Goal: Task Accomplishment & Management: Complete application form

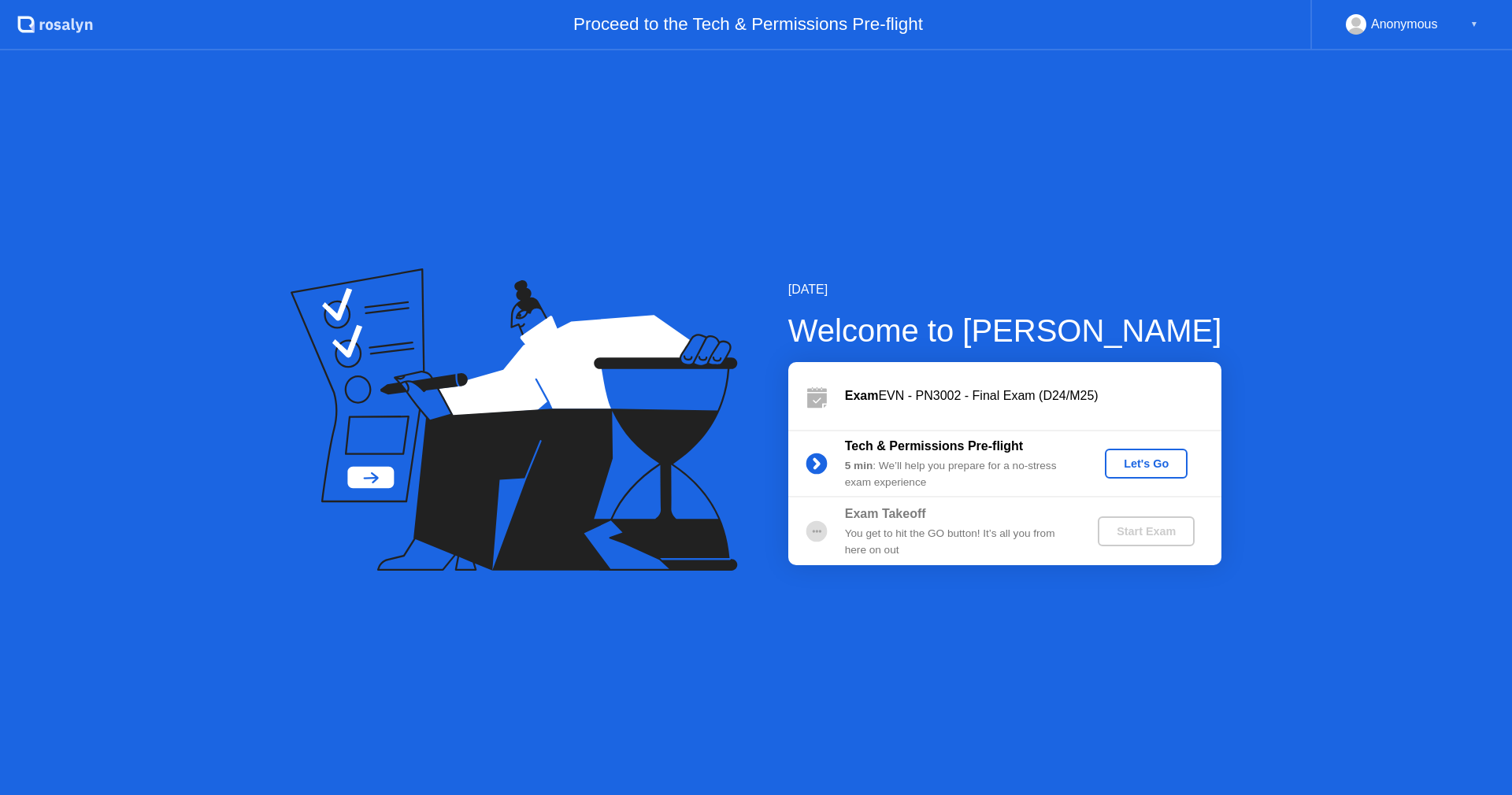
click at [1178, 464] on div "Let's Go" at bounding box center [1146, 464] width 70 height 13
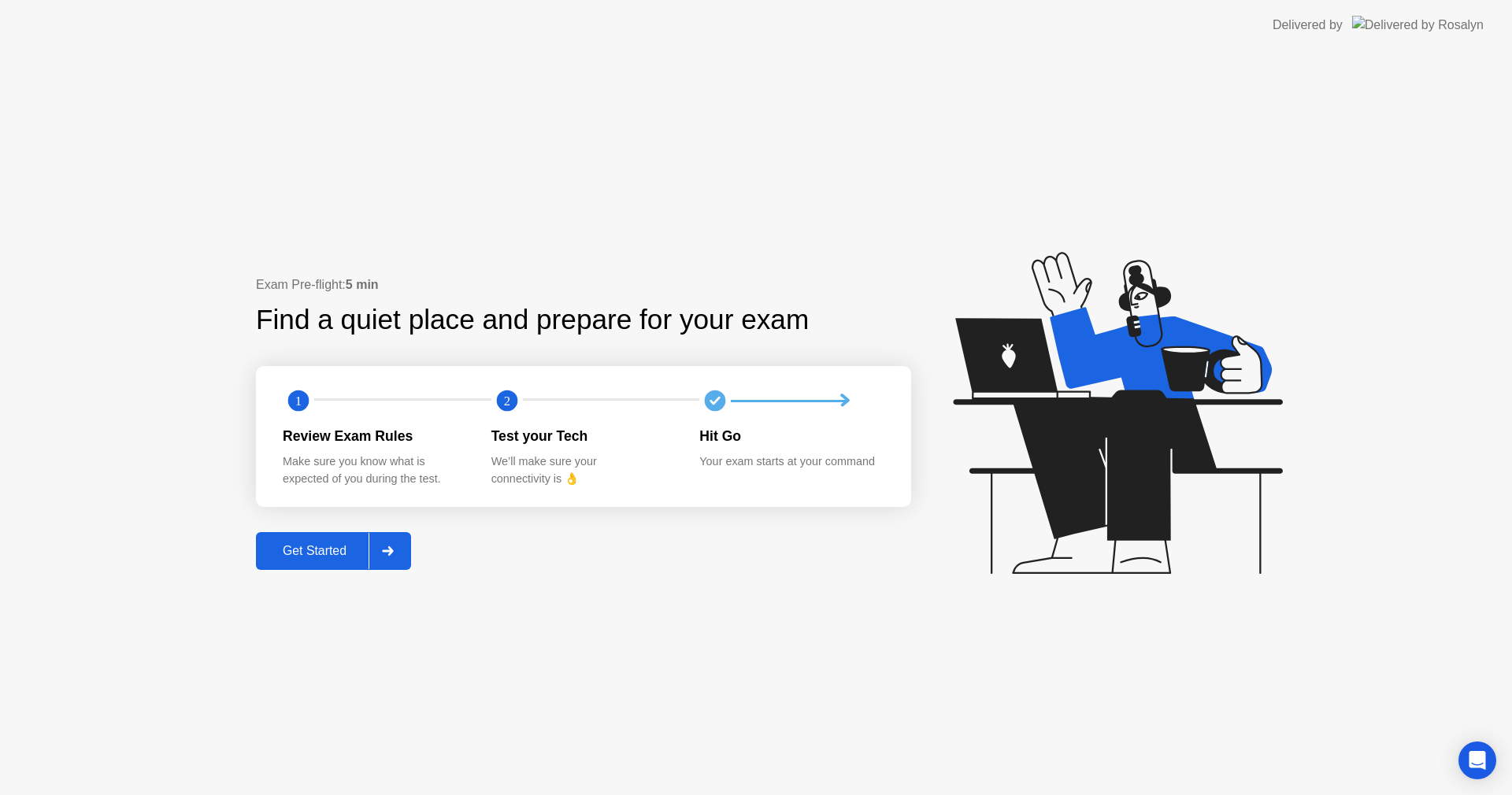
click at [332, 550] on div "Get Started" at bounding box center [315, 550] width 108 height 14
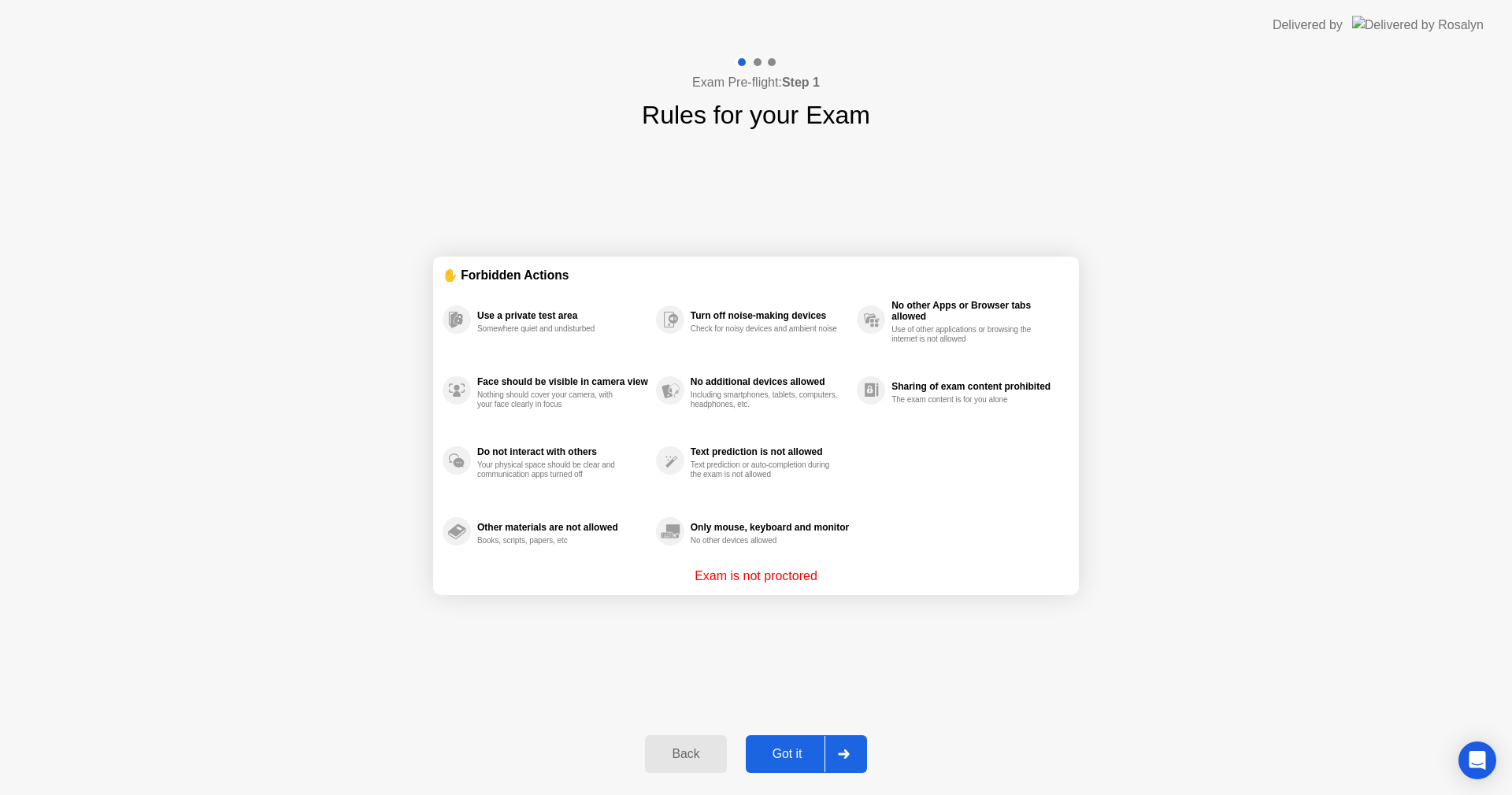
click at [801, 754] on div "Got it" at bounding box center [787, 754] width 74 height 14
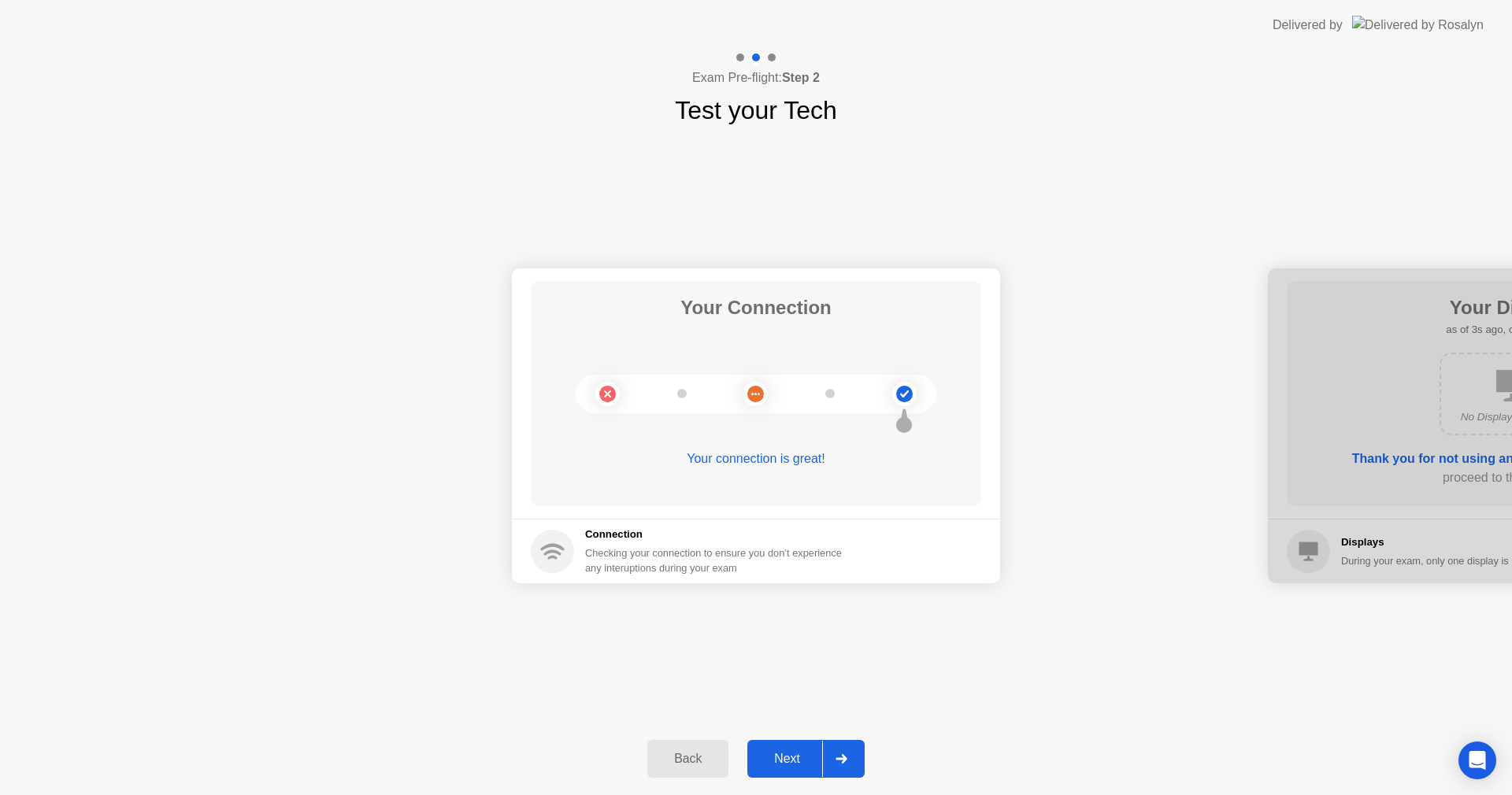
click at [792, 761] on div "Next" at bounding box center [787, 758] width 70 height 14
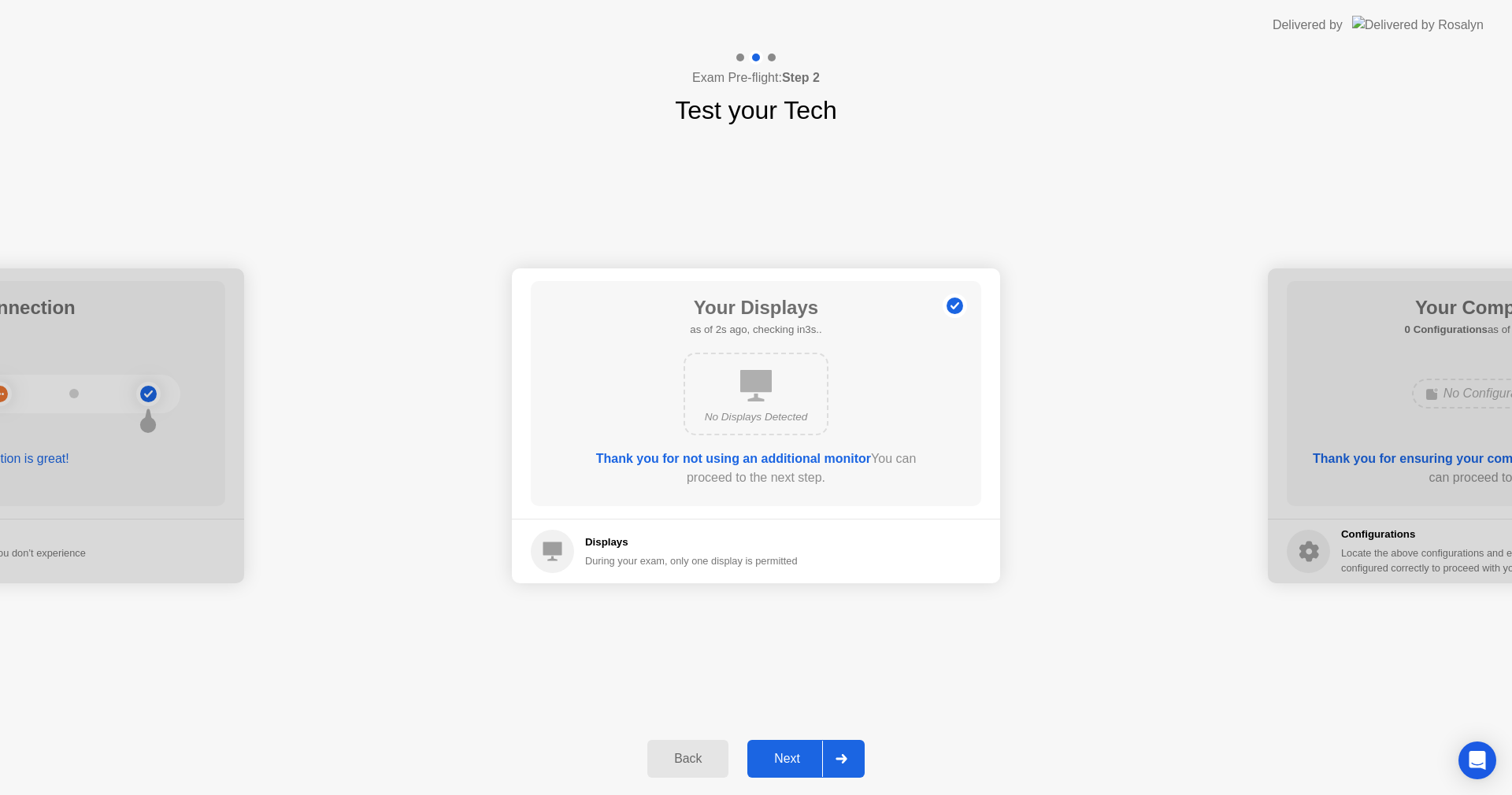
click at [793, 761] on div "Next" at bounding box center [787, 758] width 70 height 14
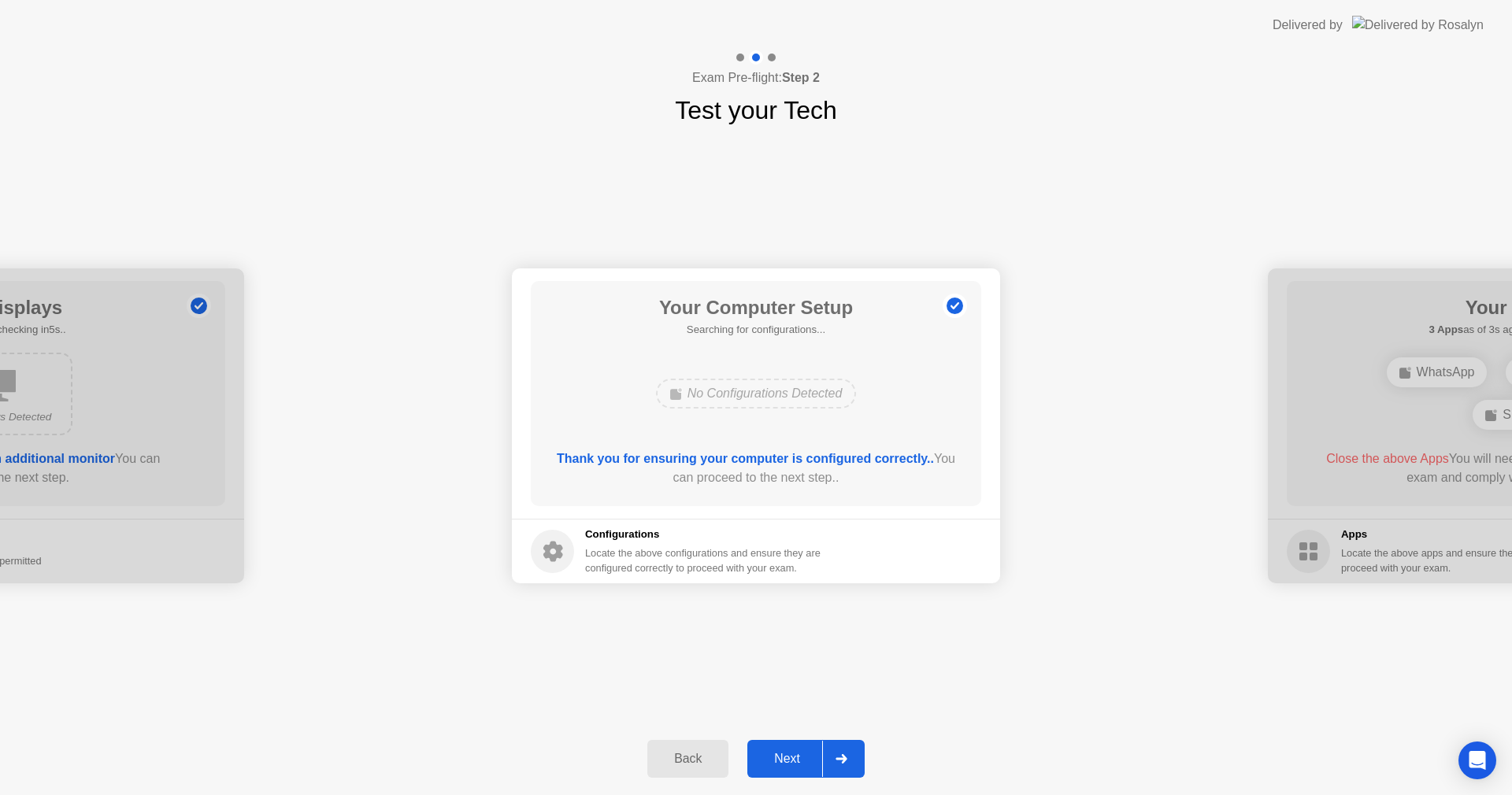
click at [793, 761] on div "Next" at bounding box center [787, 758] width 70 height 14
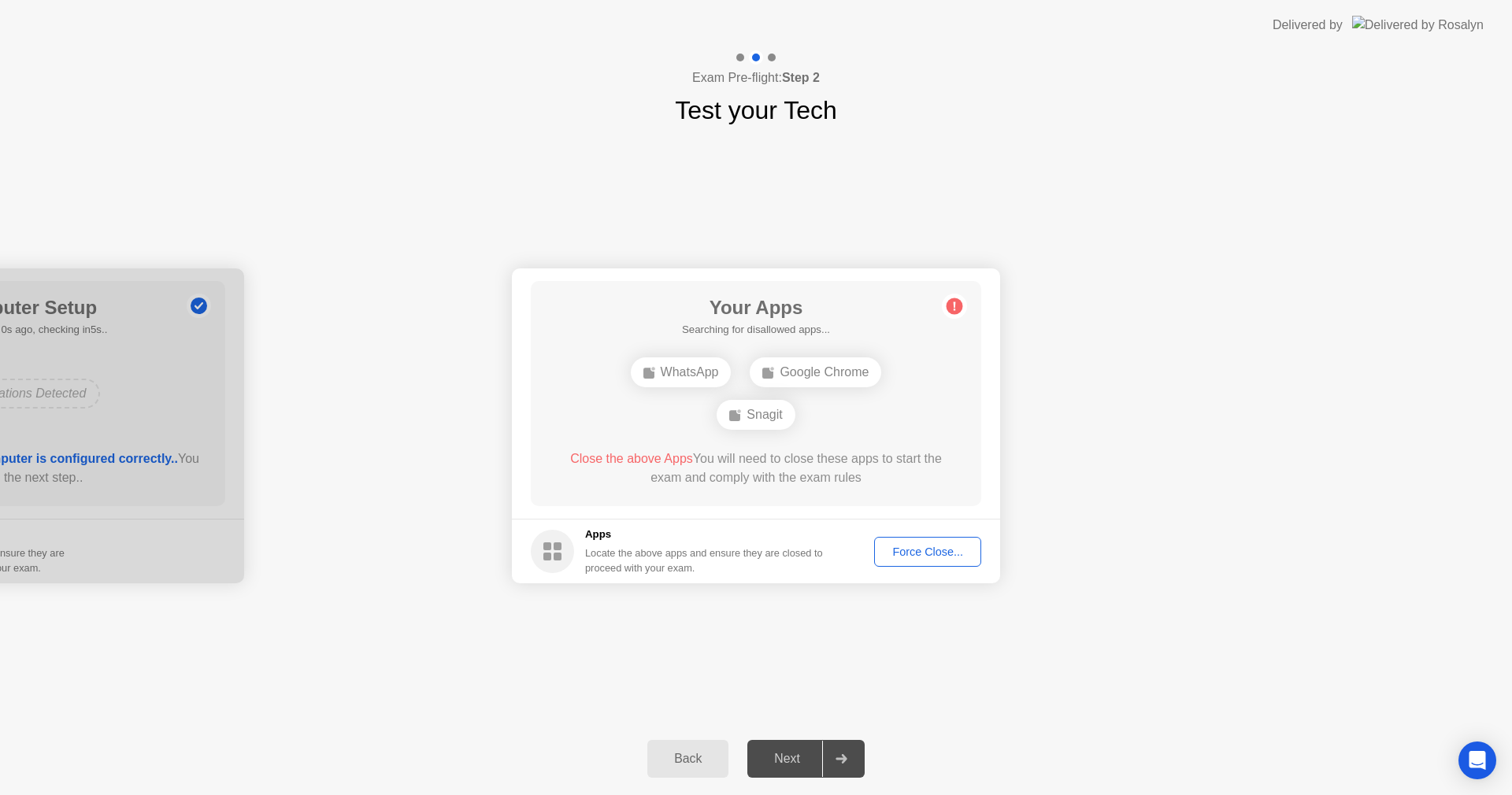
click at [917, 548] on div "Force Close..." at bounding box center [928, 552] width 96 height 13
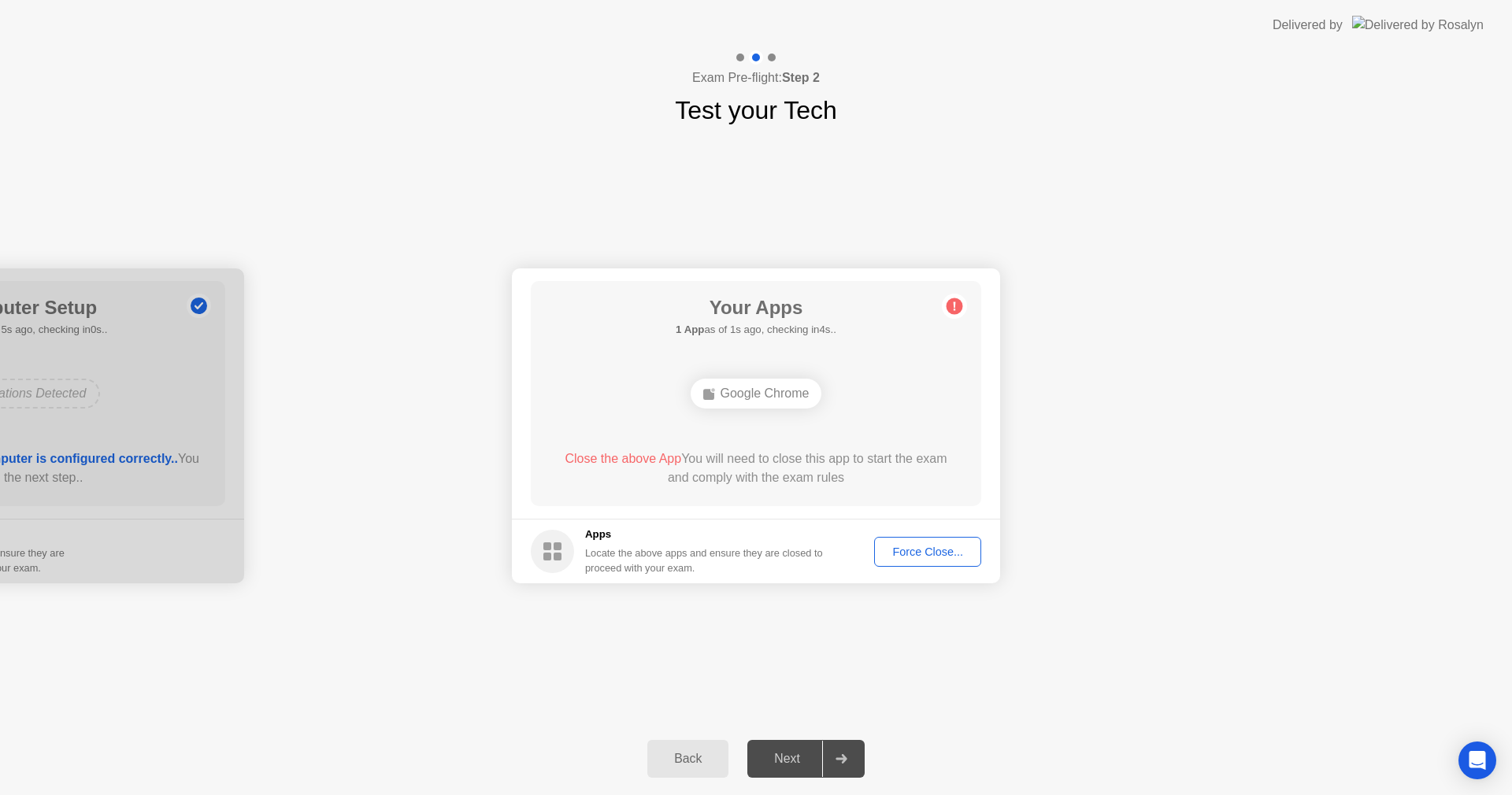
click at [907, 551] on div "Force Close..." at bounding box center [928, 552] width 96 height 13
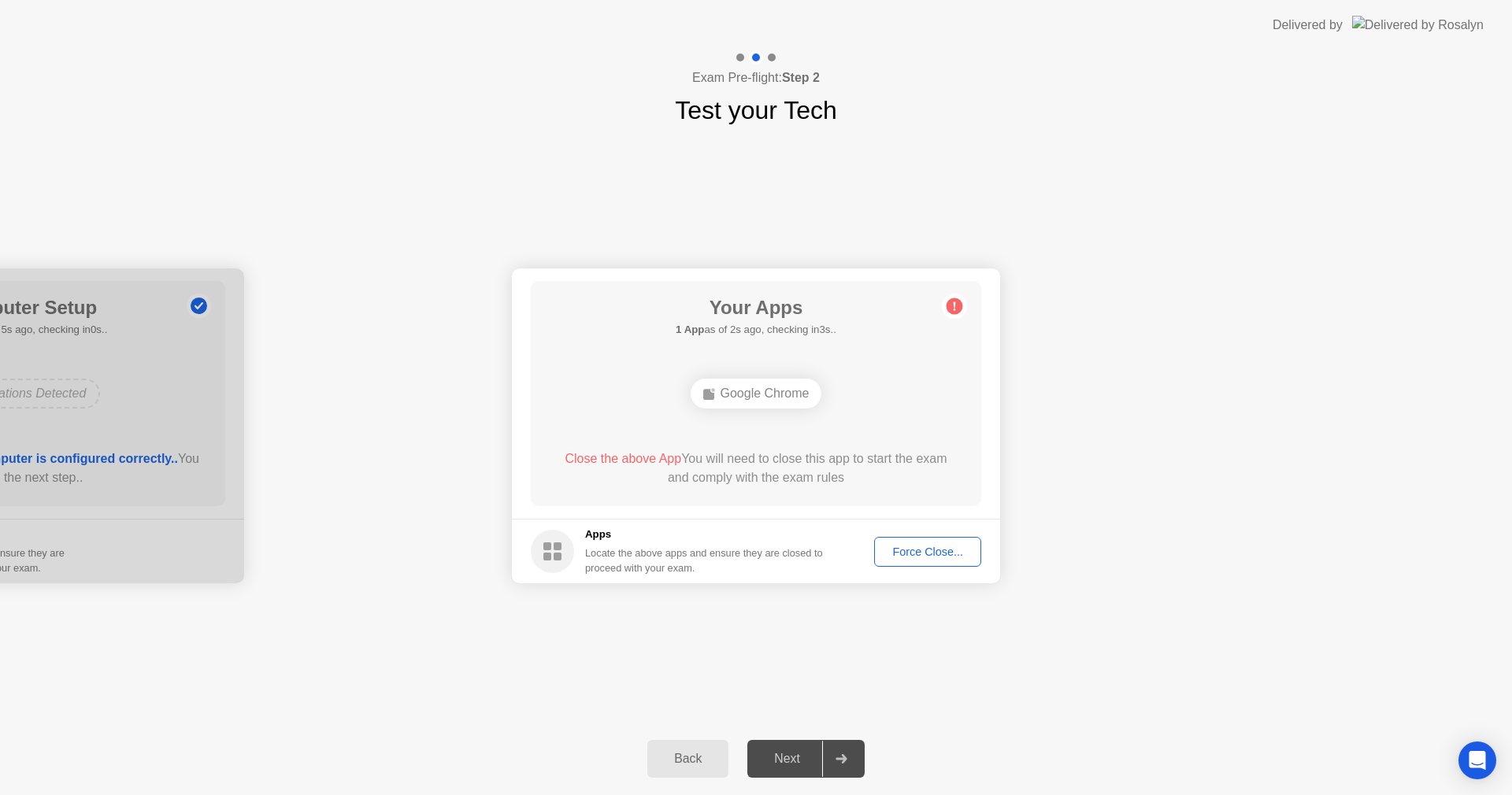
click at [918, 551] on div "Force Close..." at bounding box center [928, 552] width 96 height 13
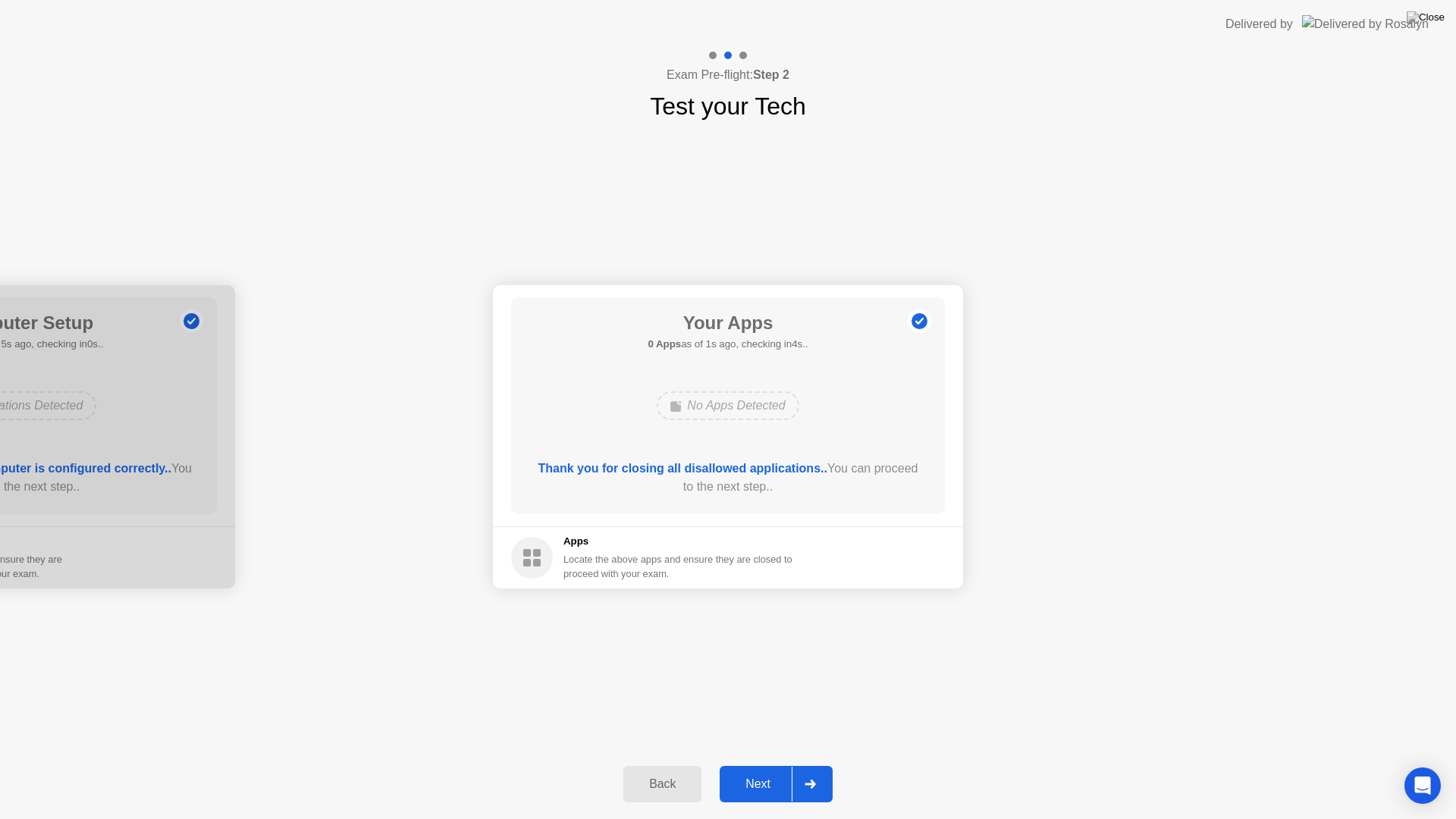
click at [764, 765] on div "Next" at bounding box center [758, 784] width 67 height 13
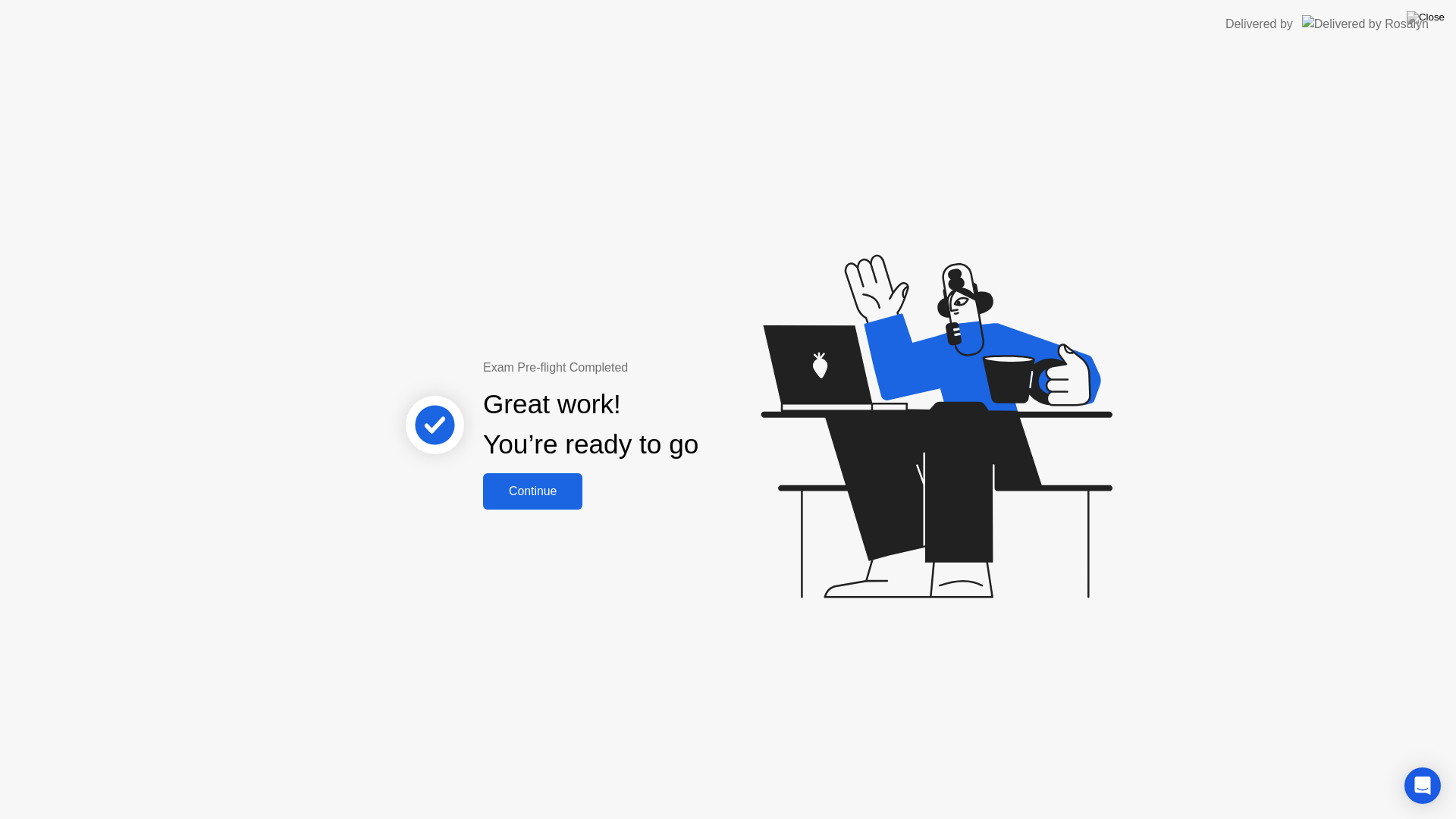
click at [542, 497] on div "Continue" at bounding box center [533, 490] width 90 height 13
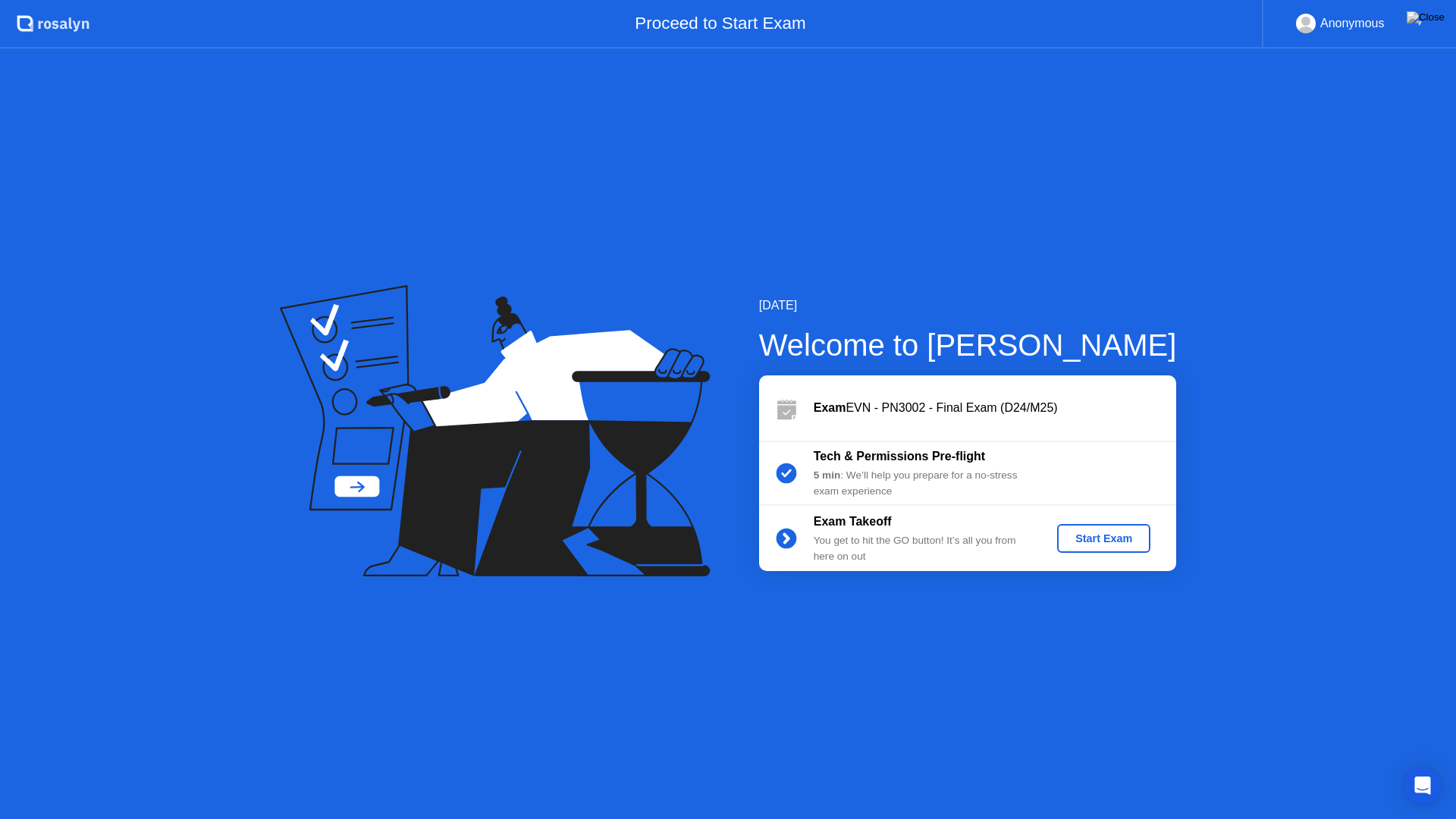
click at [1078, 535] on div "Start Exam" at bounding box center [1103, 539] width 81 height 12
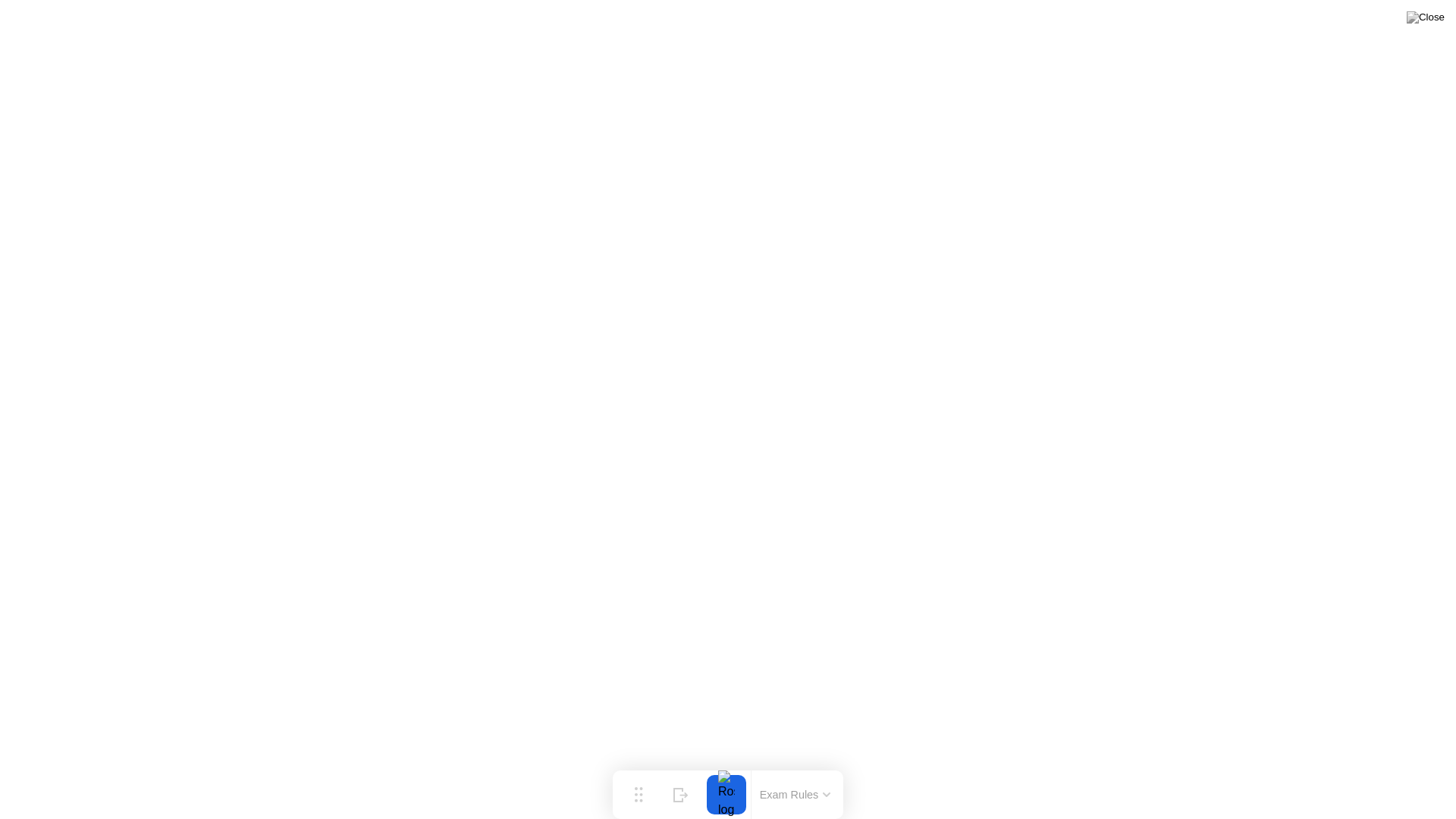
click at [822, 765] on button "Exam Rules" at bounding box center [795, 794] width 80 height 13
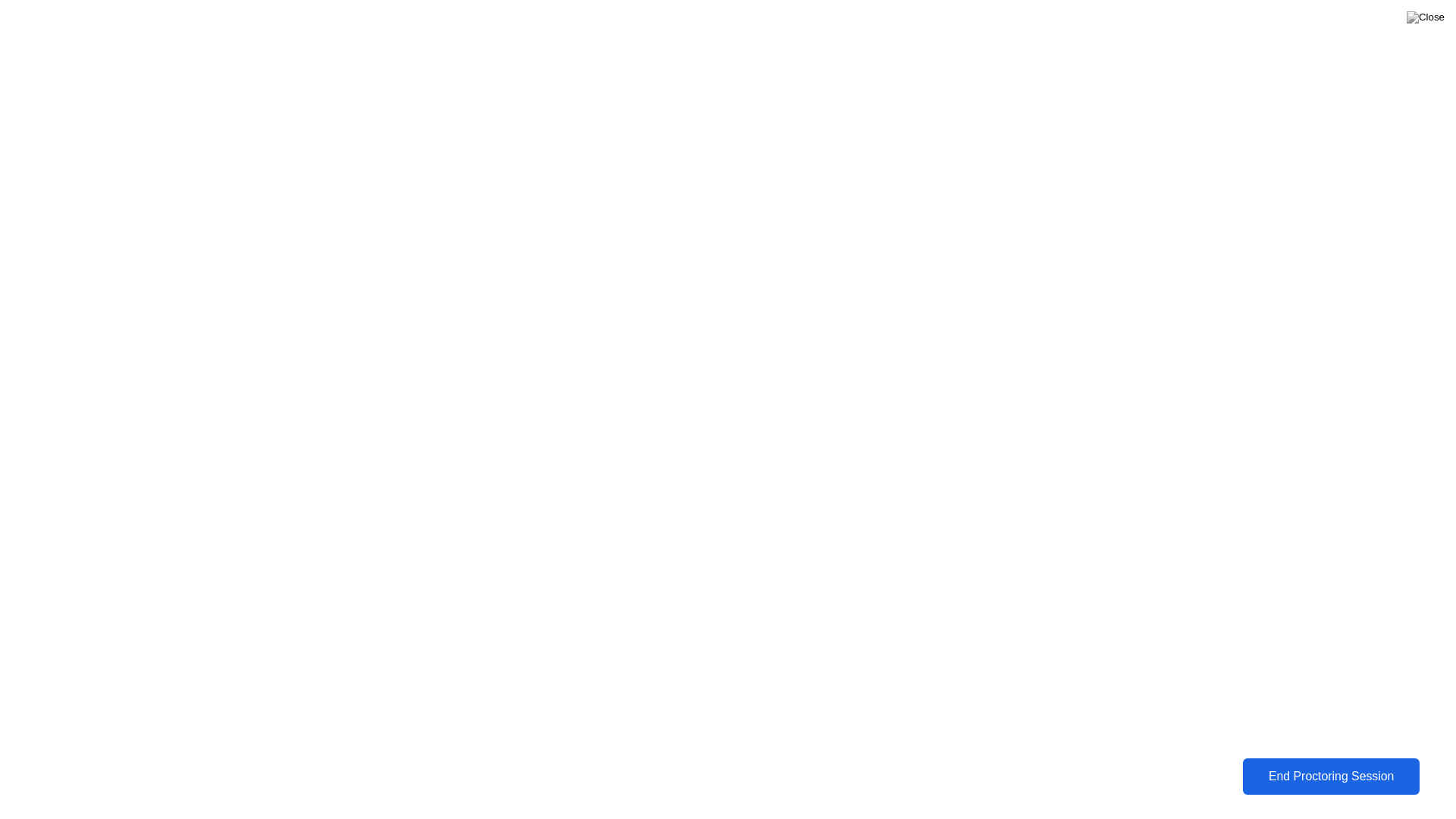
click at [1351, 765] on div "End Proctoring Session" at bounding box center [1331, 776] width 169 height 13
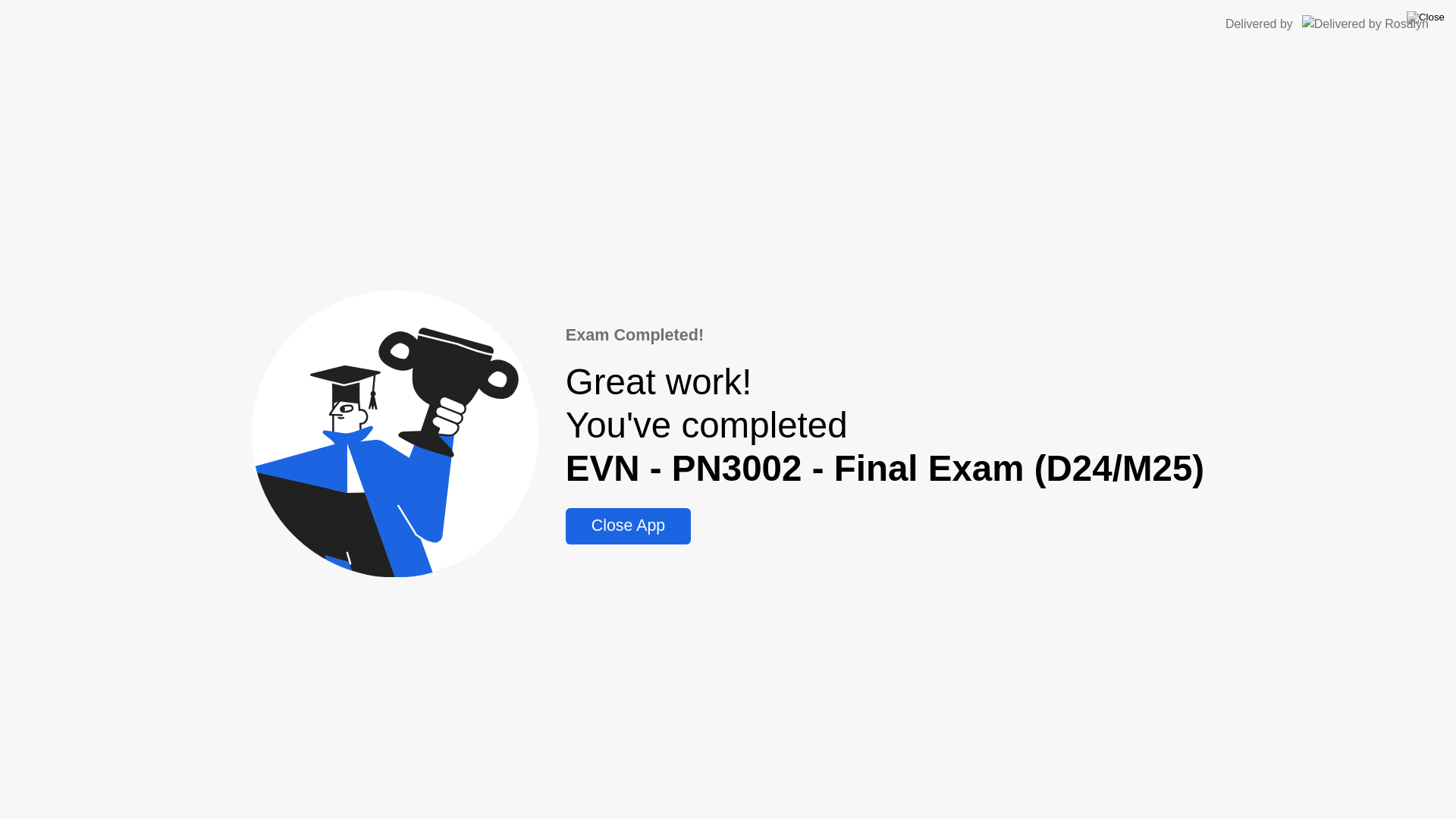
click at [634, 531] on div "Close App" at bounding box center [627, 525] width 116 height 19
